Goal: Information Seeking & Learning: Learn about a topic

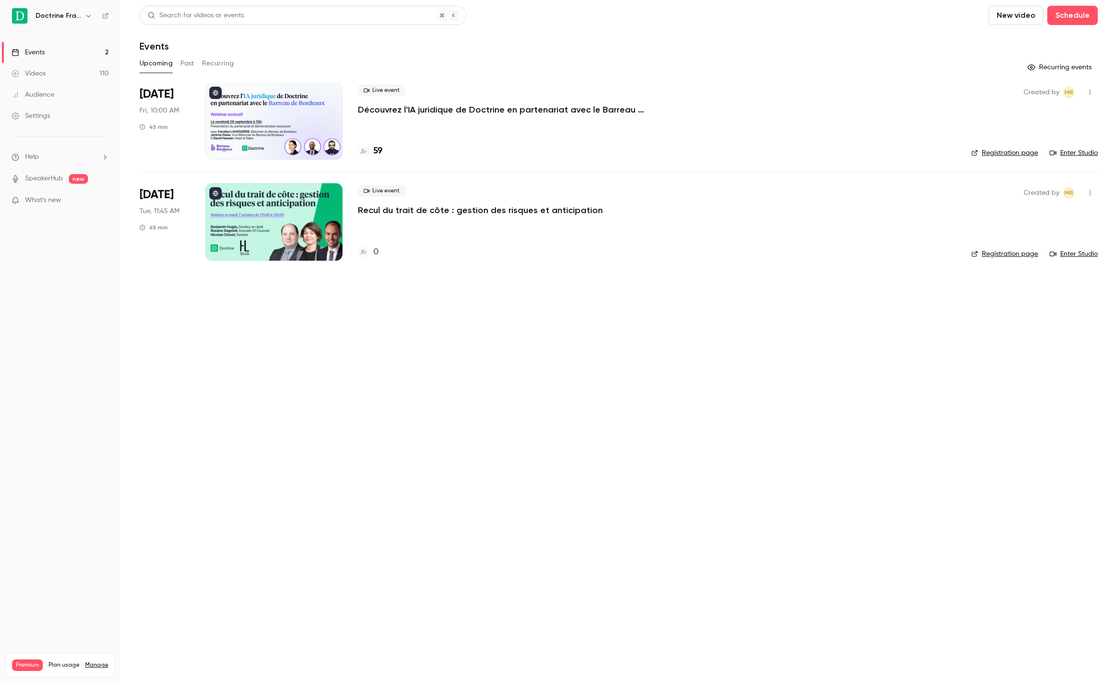
click at [190, 59] on button "Past" at bounding box center [187, 63] width 14 height 15
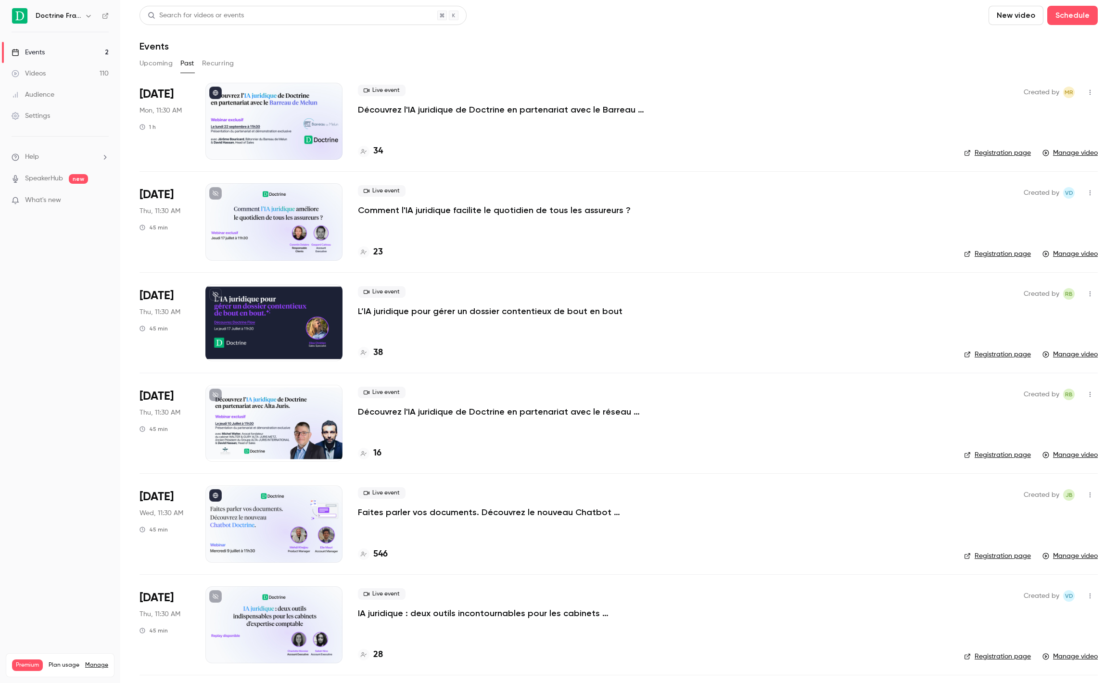
click at [546, 109] on p "Découvrez l'IA juridique de Doctrine en partenariat avec le Barreau de Melun" at bounding box center [502, 110] width 289 height 12
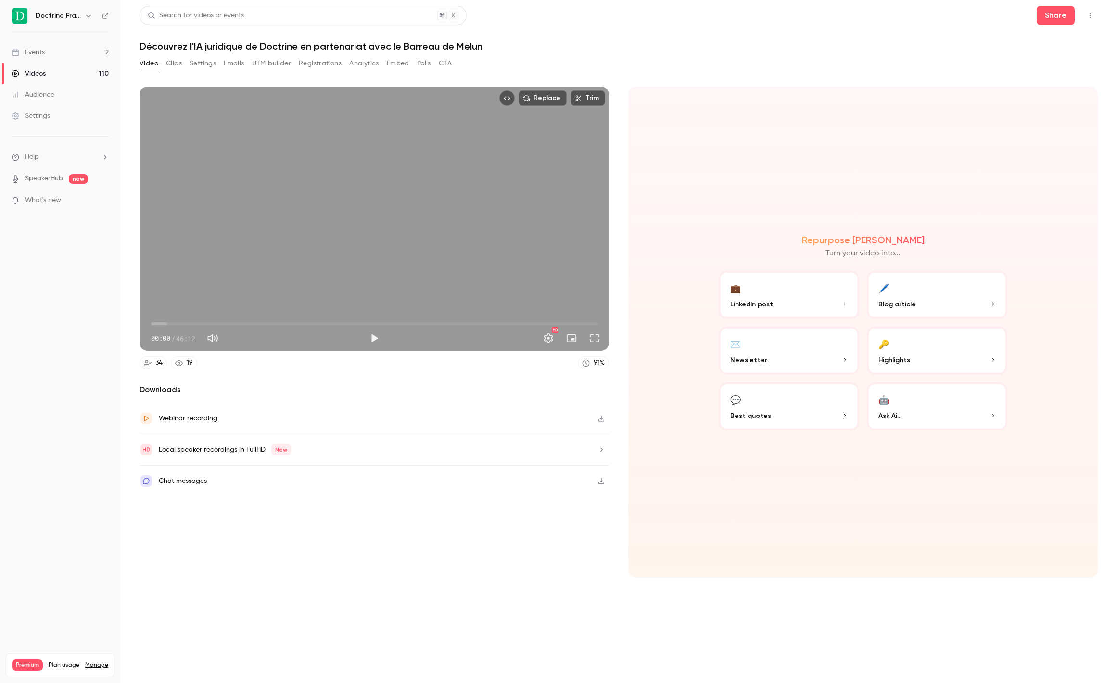
click at [365, 67] on button "Analytics" at bounding box center [364, 63] width 30 height 15
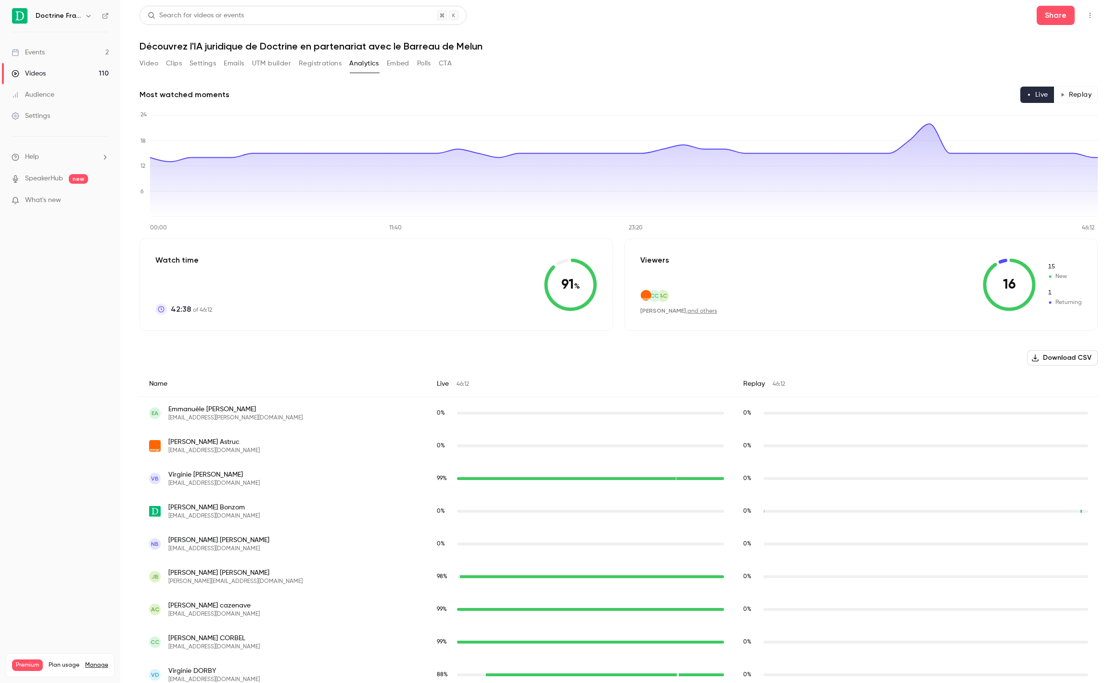
click at [75, 54] on link "Events 2" at bounding box center [60, 52] width 120 height 21
